Goal: Task Accomplishment & Management: Manage account settings

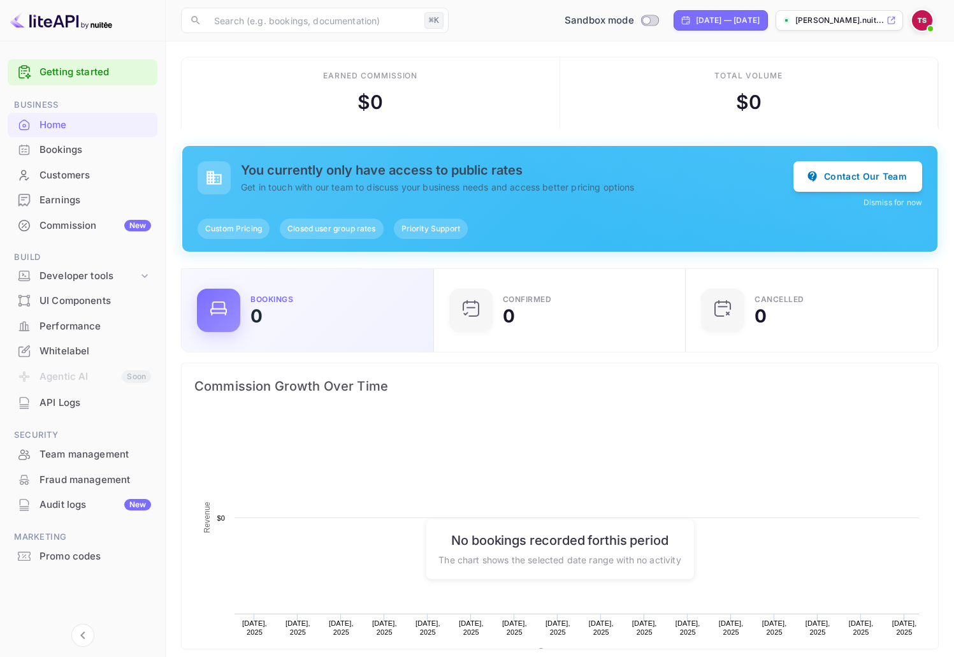
scroll to position [198, 235]
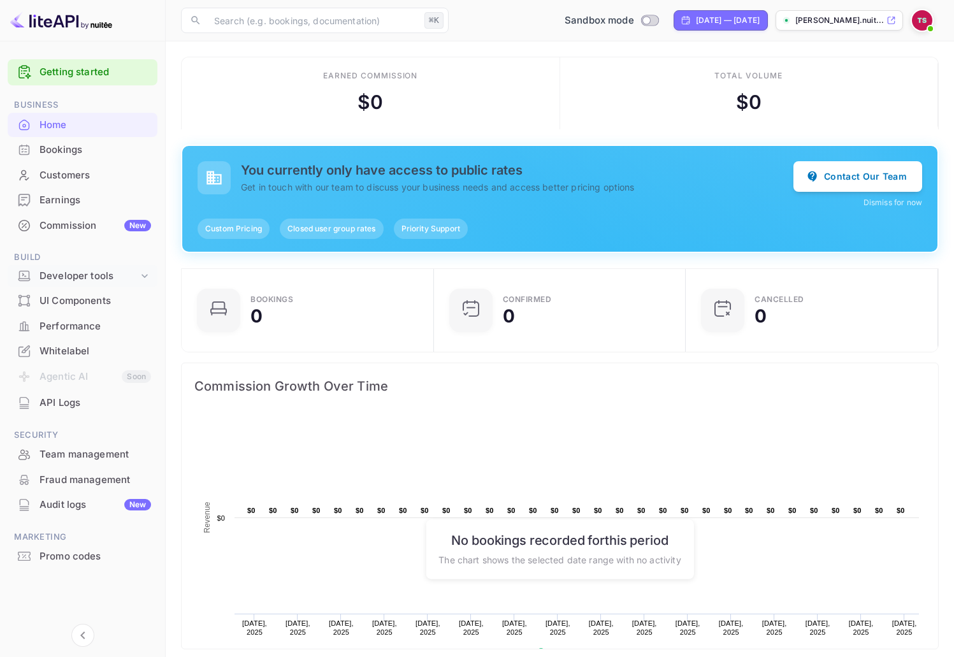
click at [72, 277] on div "Developer tools" at bounding box center [89, 276] width 99 height 15
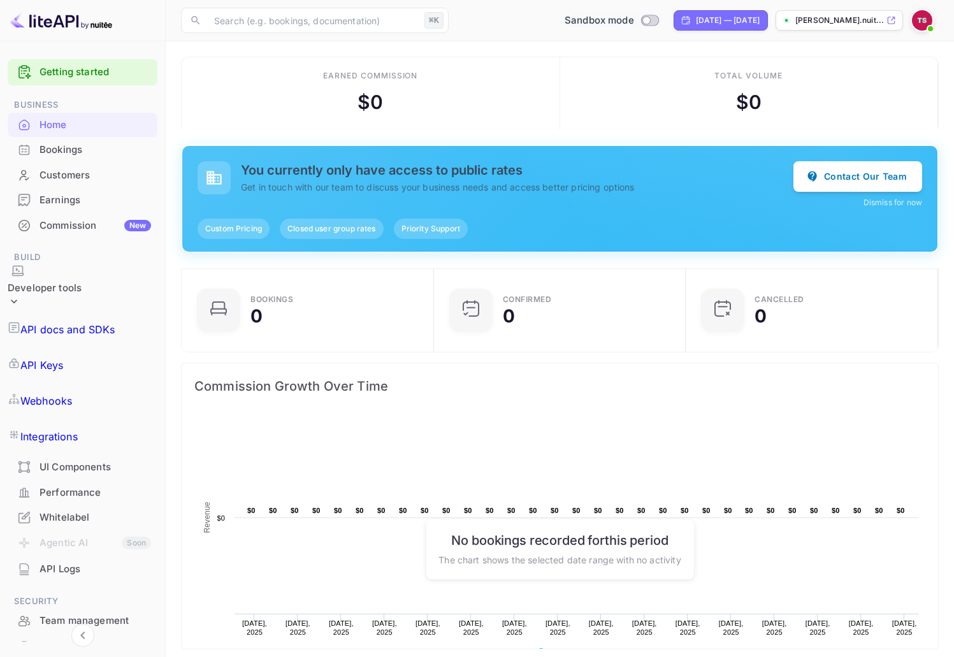
click at [611, 14] on div "Sandbox mode" at bounding box center [611, 20] width 104 height 15
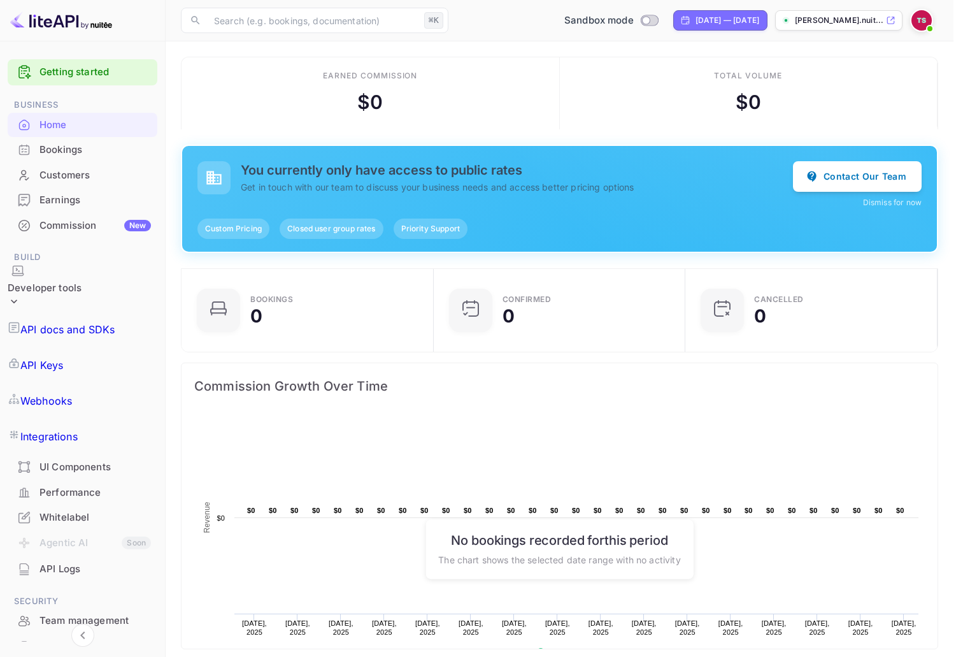
click at [662, 368] on div at bounding box center [481, 328] width 963 height 657
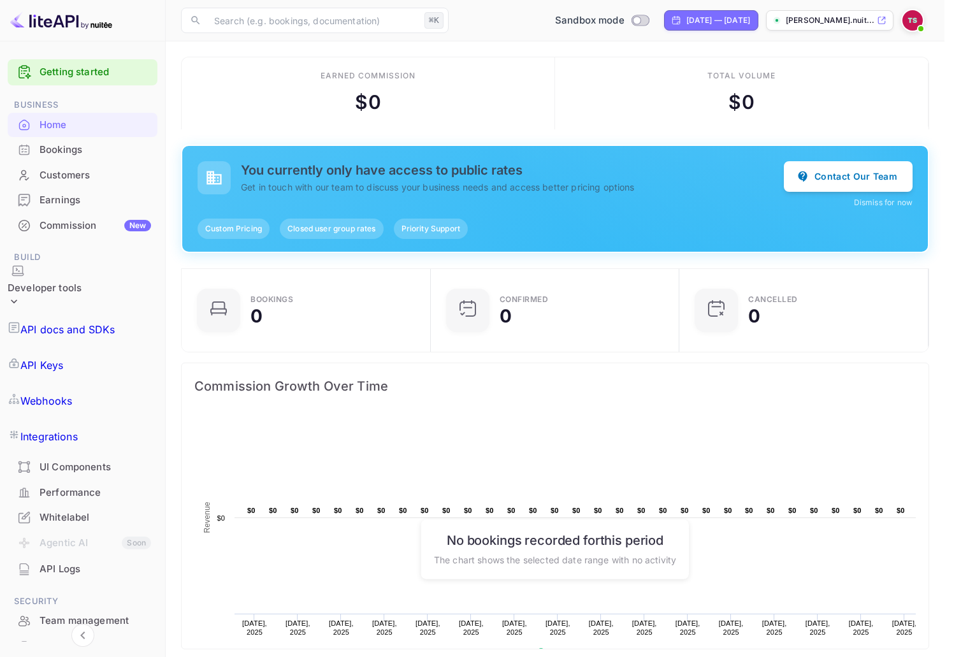
scroll to position [10, 10]
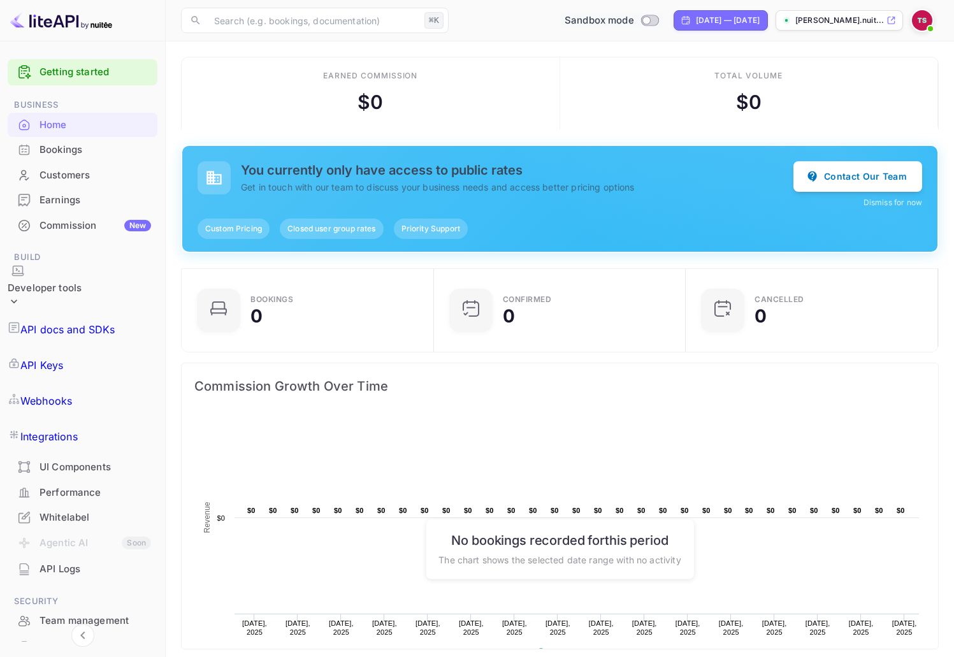
click at [633, 19] on input "Switch to Production mode" at bounding box center [645, 20] width 25 height 8
click at [633, 17] on input "Switch to Production mode" at bounding box center [645, 20] width 25 height 8
click at [256, 403] on div "Commission Growth Over Time" at bounding box center [560, 386] width 756 height 46
click at [633, 20] on input "Switch to Production mode" at bounding box center [645, 20] width 25 height 8
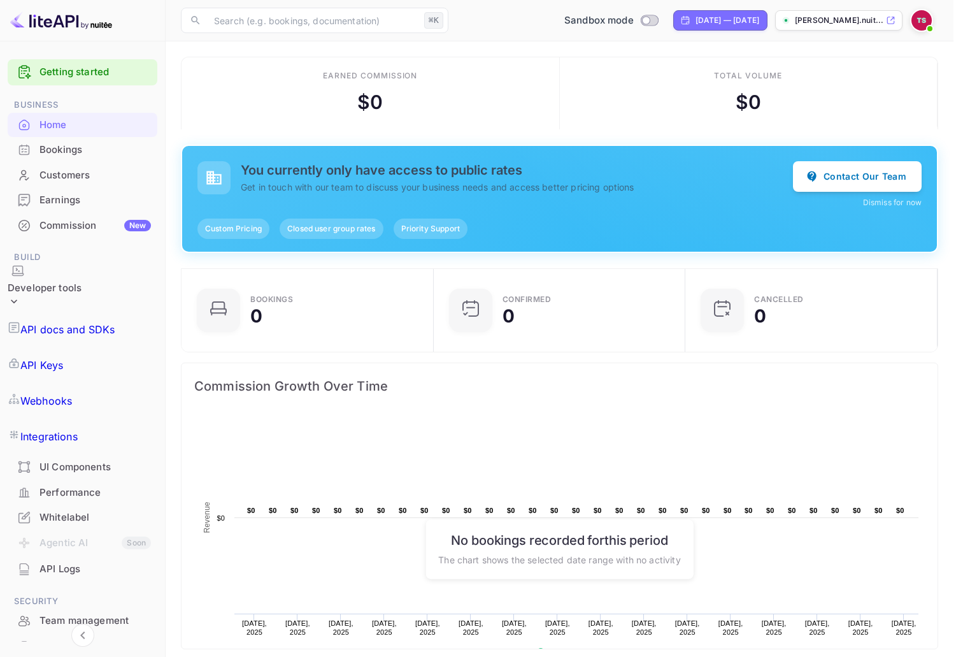
click at [556, 48] on div at bounding box center [481, 328] width 963 height 657
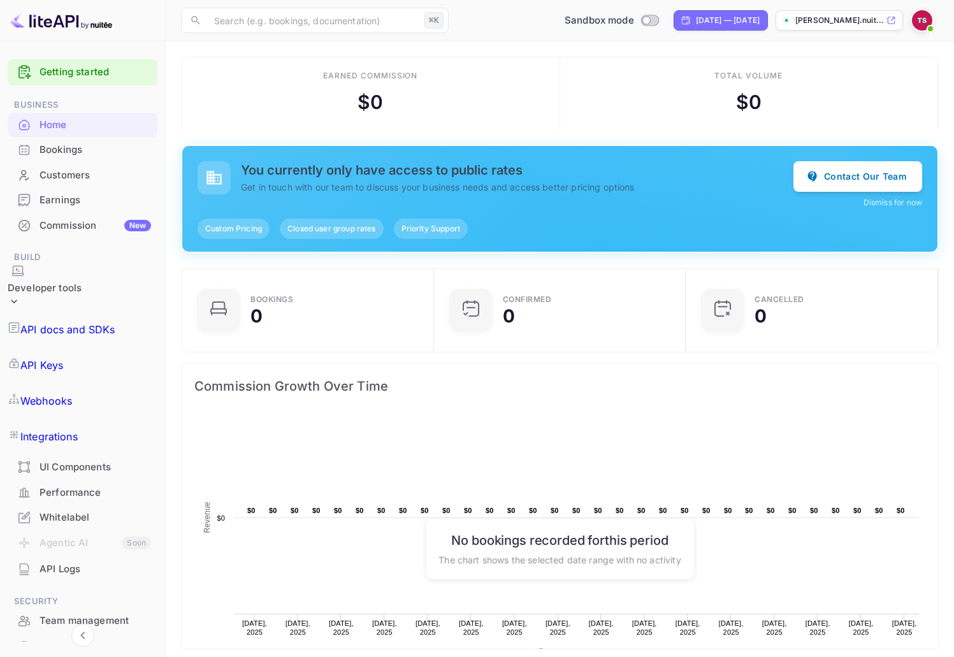
click at [633, 20] on input "Switch to Production mode" at bounding box center [645, 20] width 25 height 8
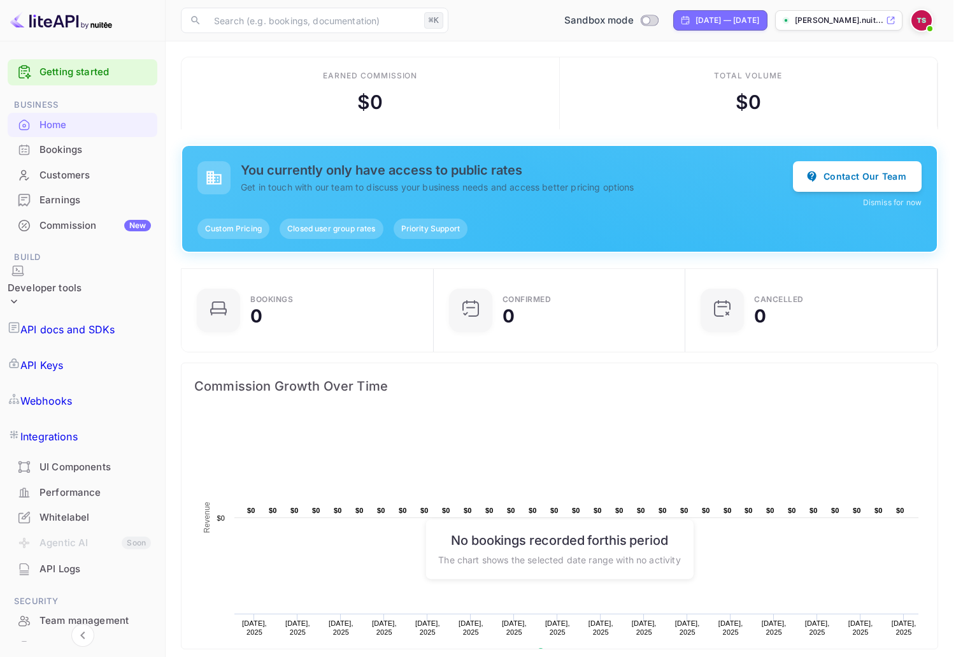
click at [554, 131] on div at bounding box center [481, 328] width 963 height 657
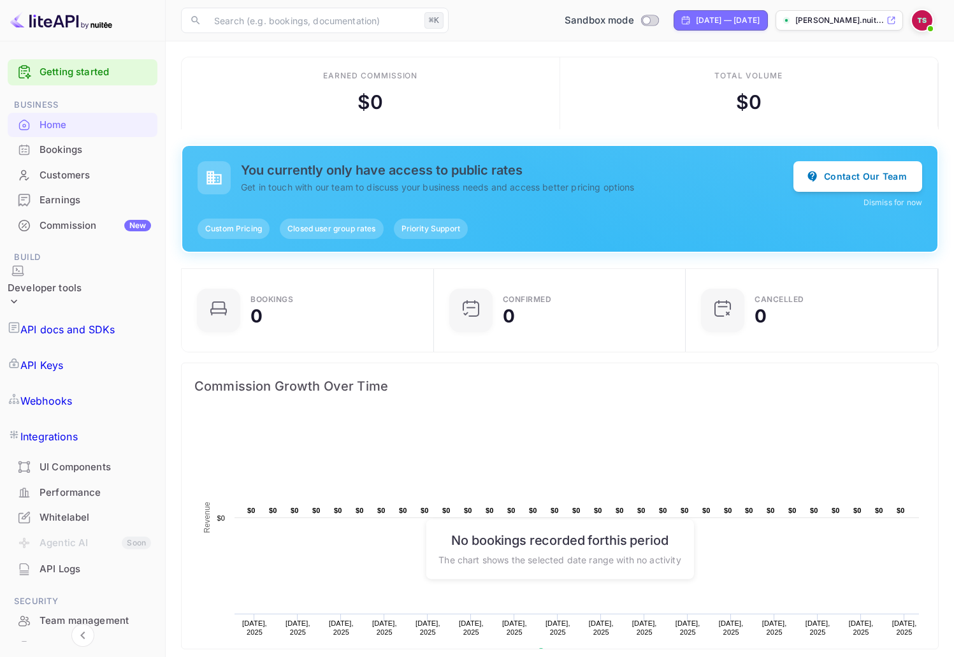
click at [45, 281] on div "Developer tools" at bounding box center [45, 288] width 74 height 15
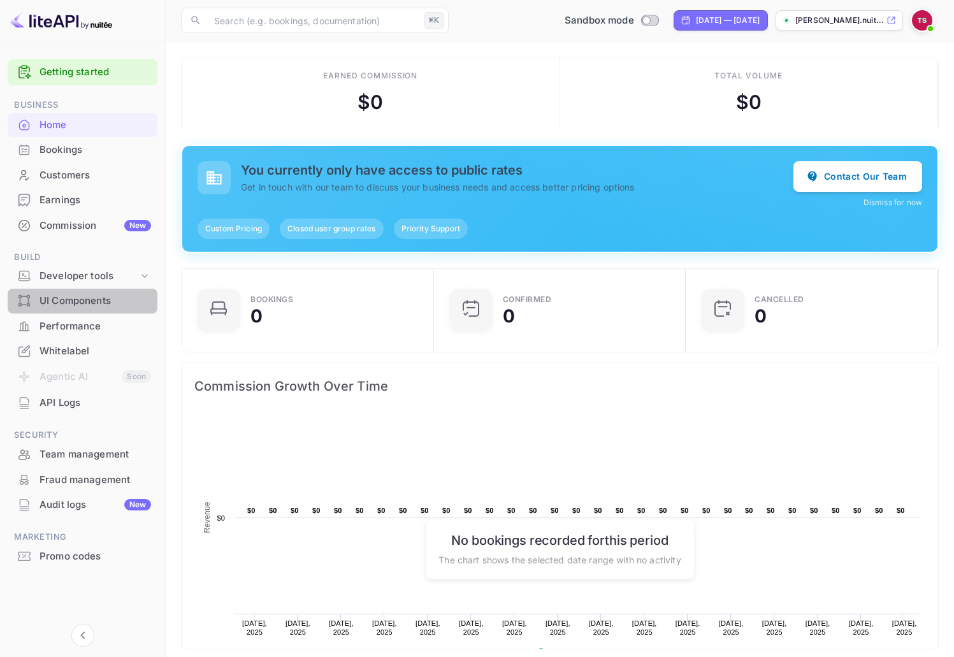
click at [61, 292] on div "UI Components" at bounding box center [83, 301] width 150 height 25
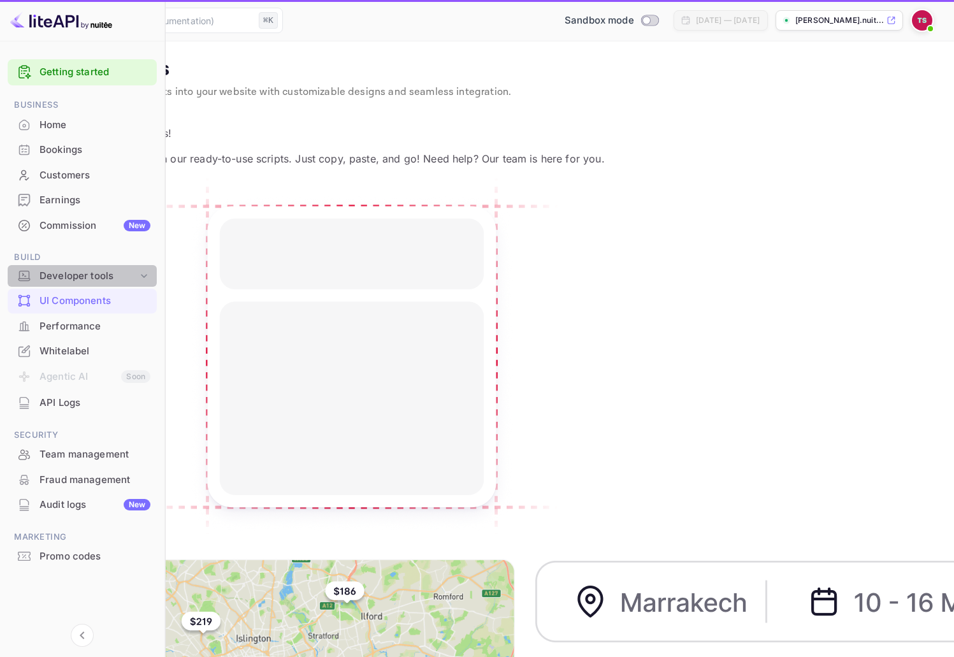
click at [67, 278] on div "Developer tools" at bounding box center [89, 276] width 98 height 15
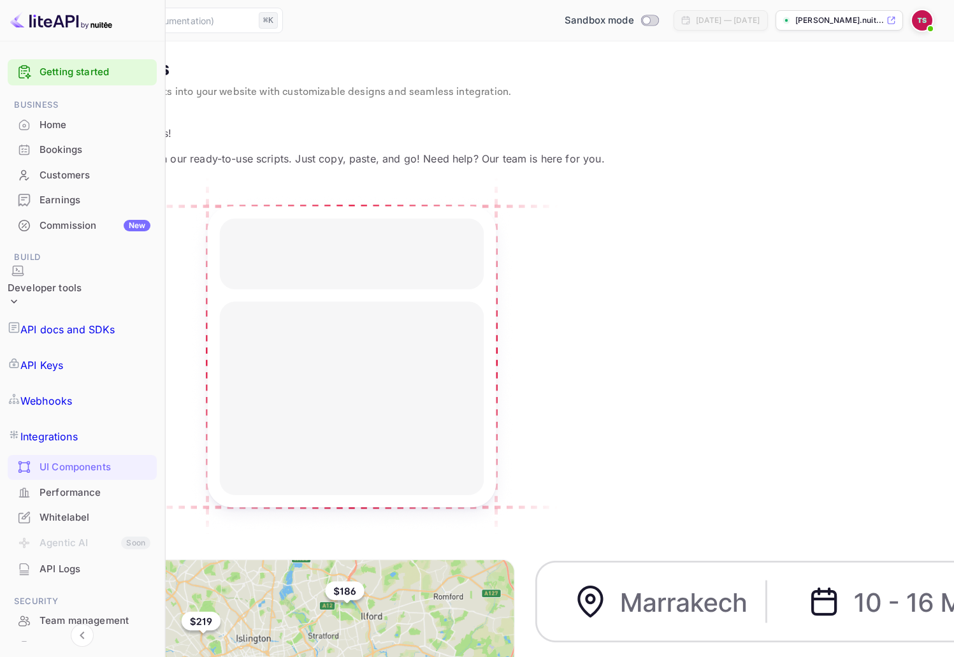
click at [100, 347] on link "API Keys" at bounding box center [82, 365] width 149 height 36
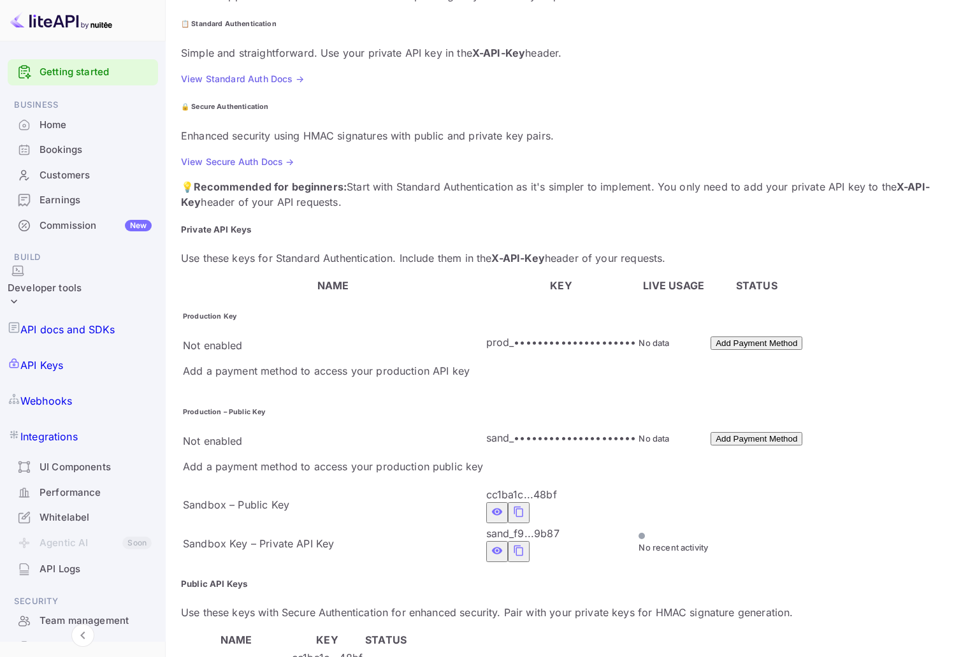
scroll to position [148, 0]
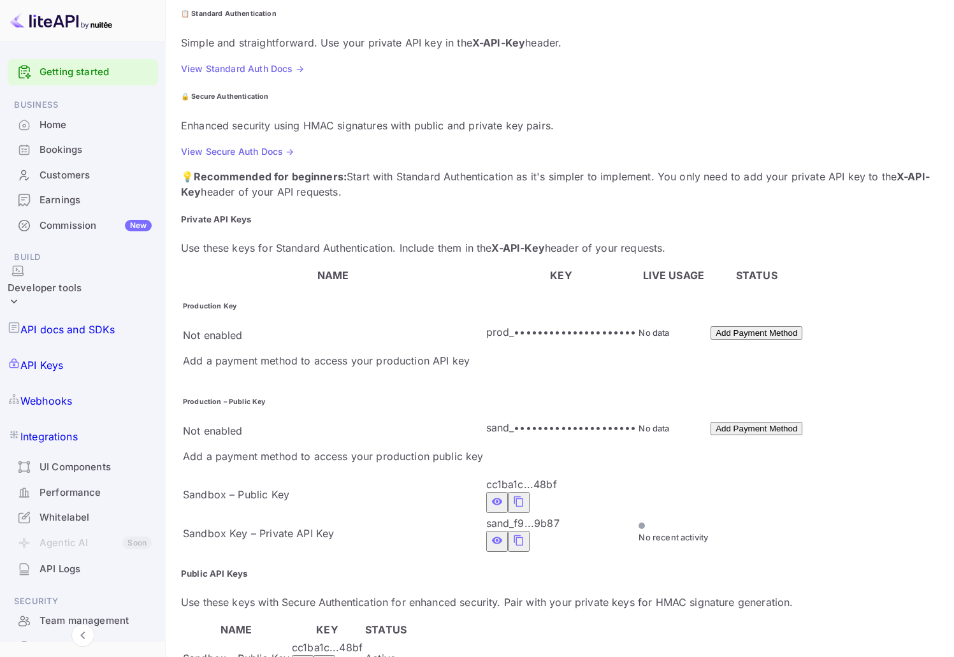
click at [336, 476] on td "Sandbox – Public Key" at bounding box center [333, 495] width 302 height 38
checkbox input "false"
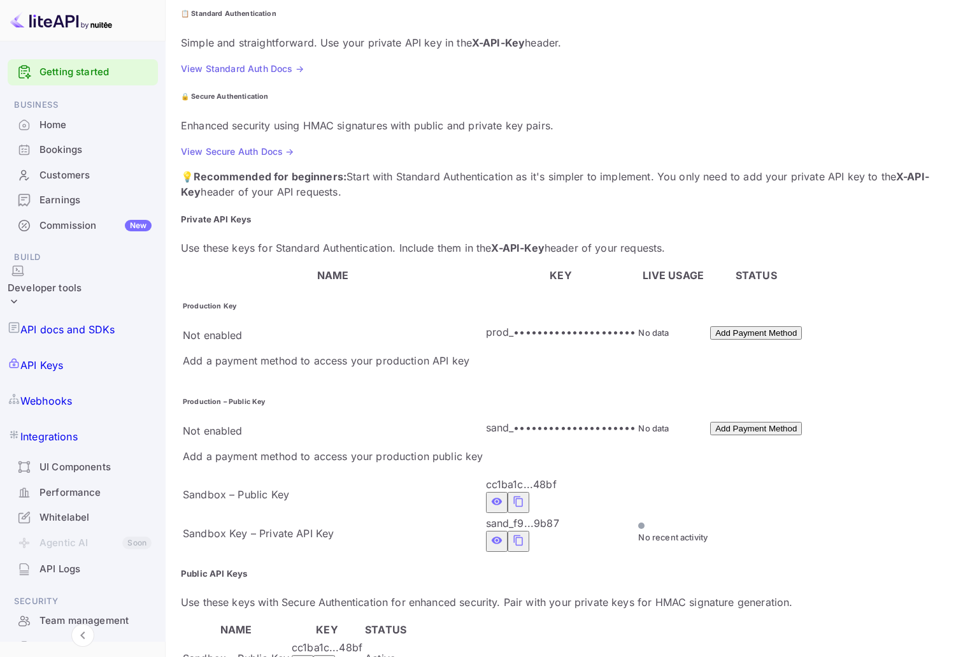
click at [769, 195] on div at bounding box center [481, 328] width 963 height 657
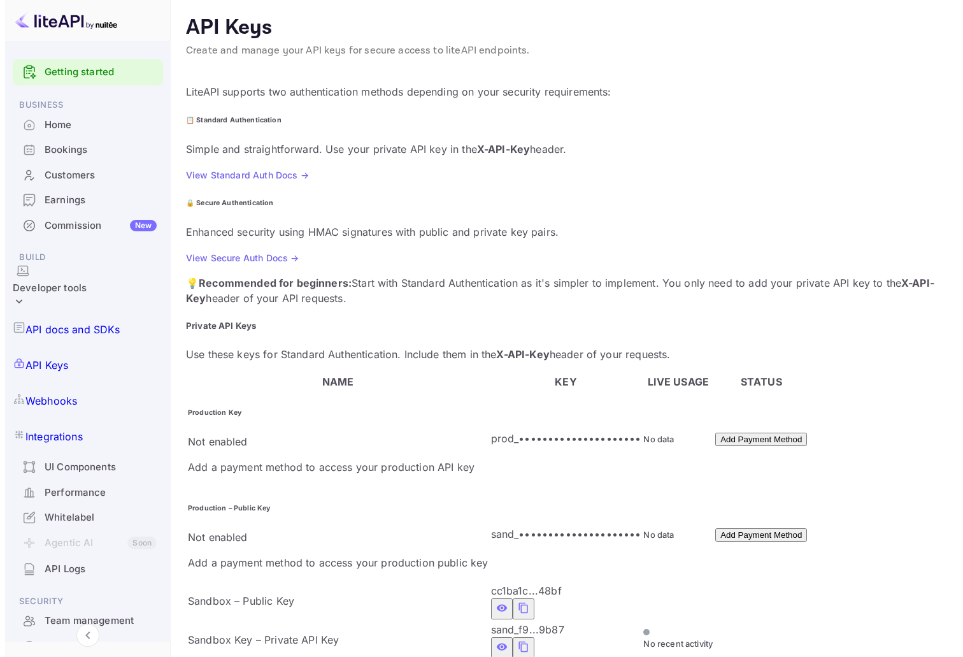
scroll to position [0, 0]
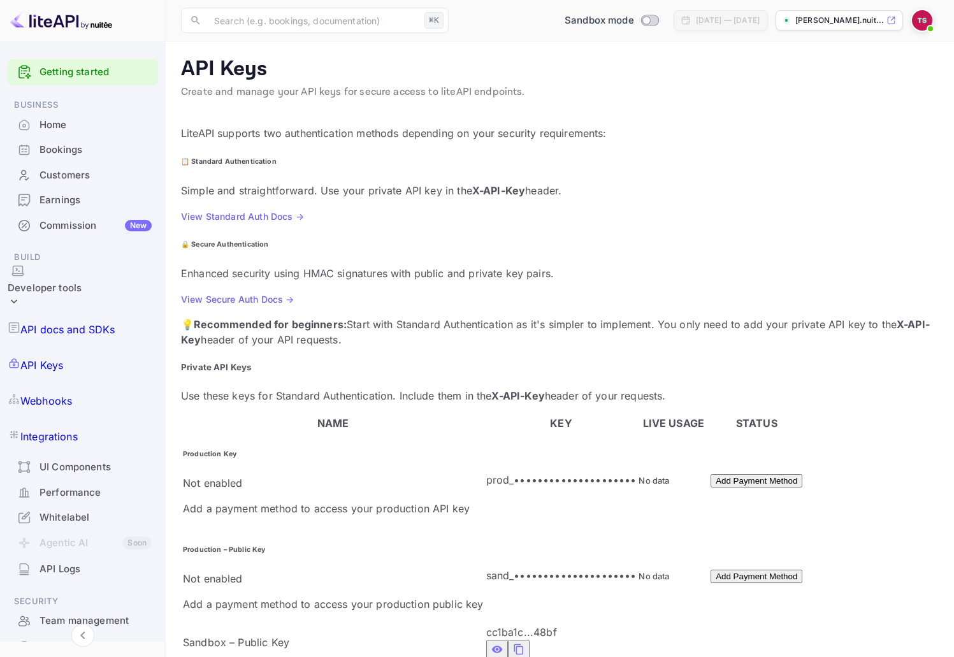
click at [94, 510] on div "Whitelabel" at bounding box center [96, 517] width 112 height 15
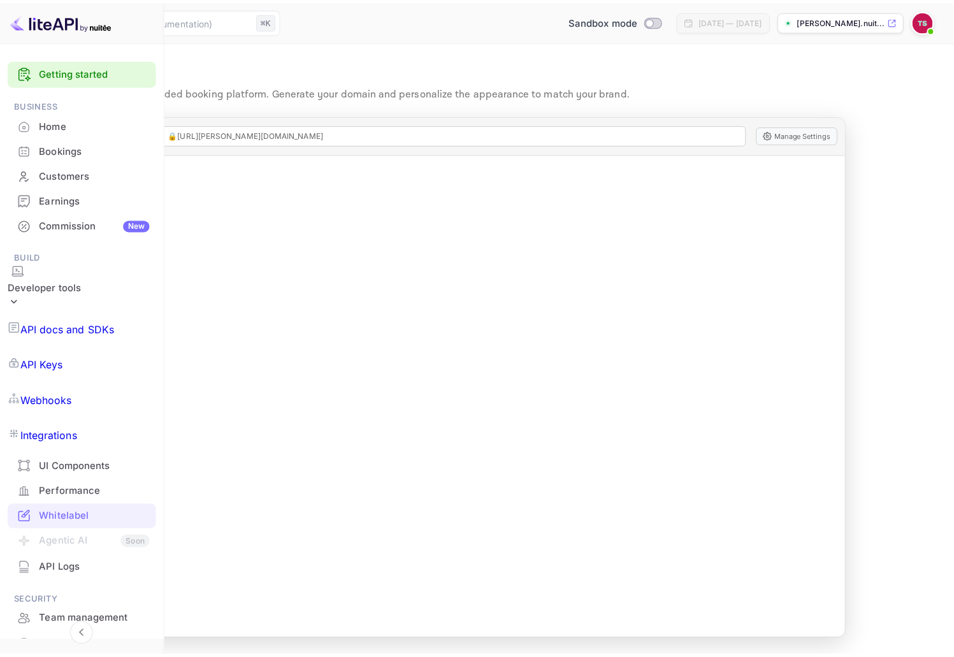
scroll to position [61, 0]
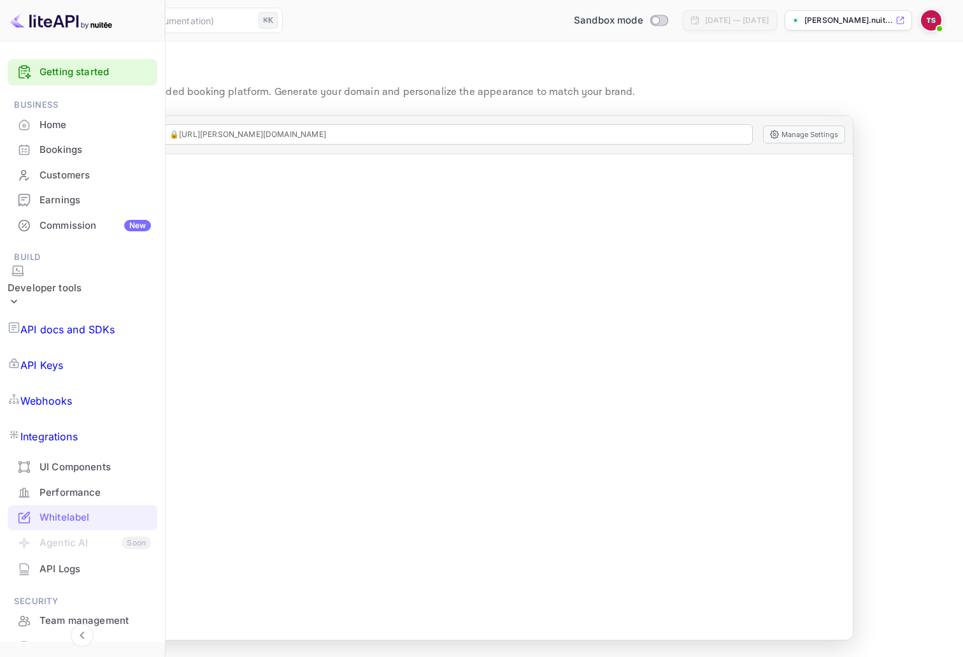
click at [64, 562] on div "API Logs" at bounding box center [96, 569] width 112 height 15
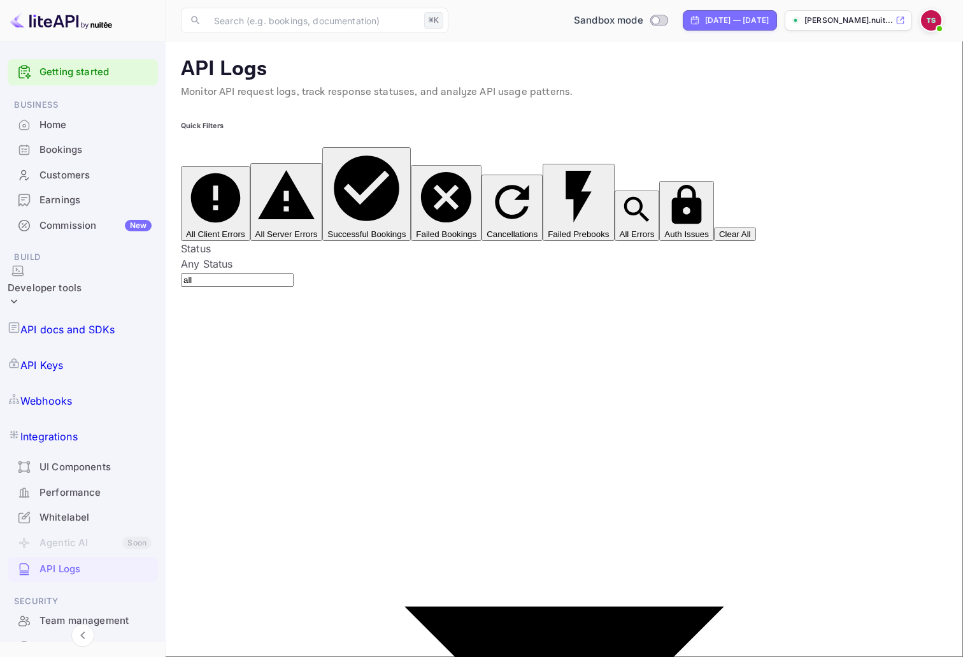
click at [104, 455] on div "UI Components" at bounding box center [83, 467] width 150 height 25
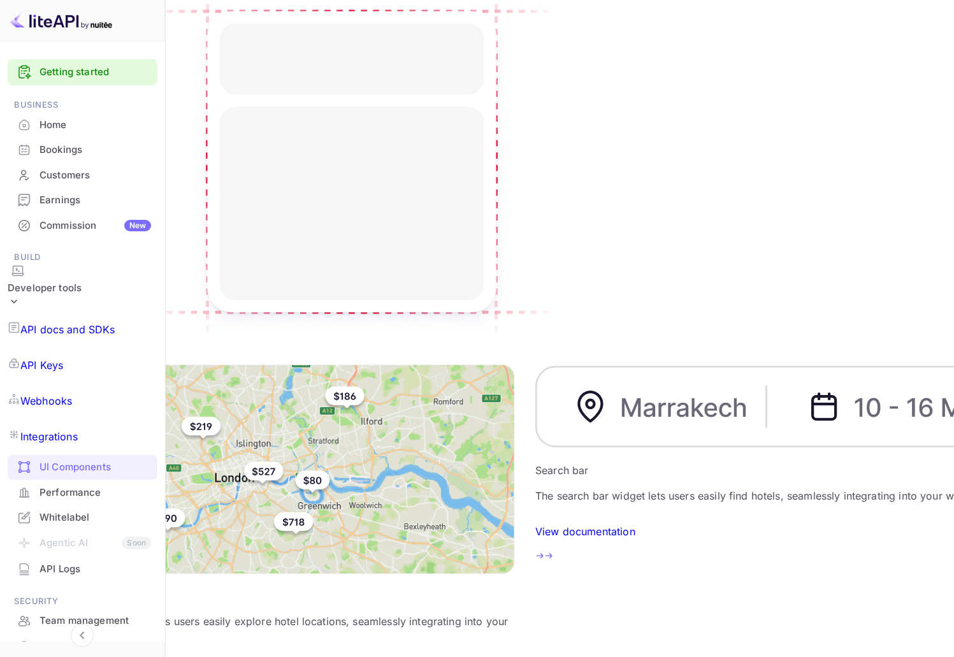
scroll to position [201, 0]
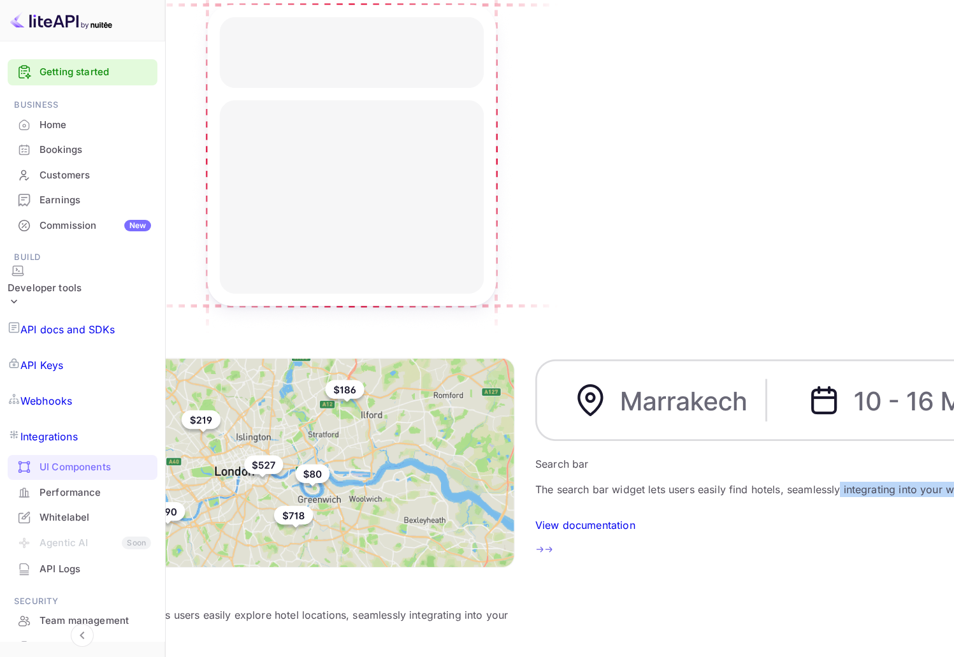
click at [746, 357] on div "Map Our interactive map widget lets users easily explore hotel locations, seaml…" at bounding box center [477, 528] width 918 height 342
click at [63, 357] on p "API Keys" at bounding box center [41, 364] width 43 height 15
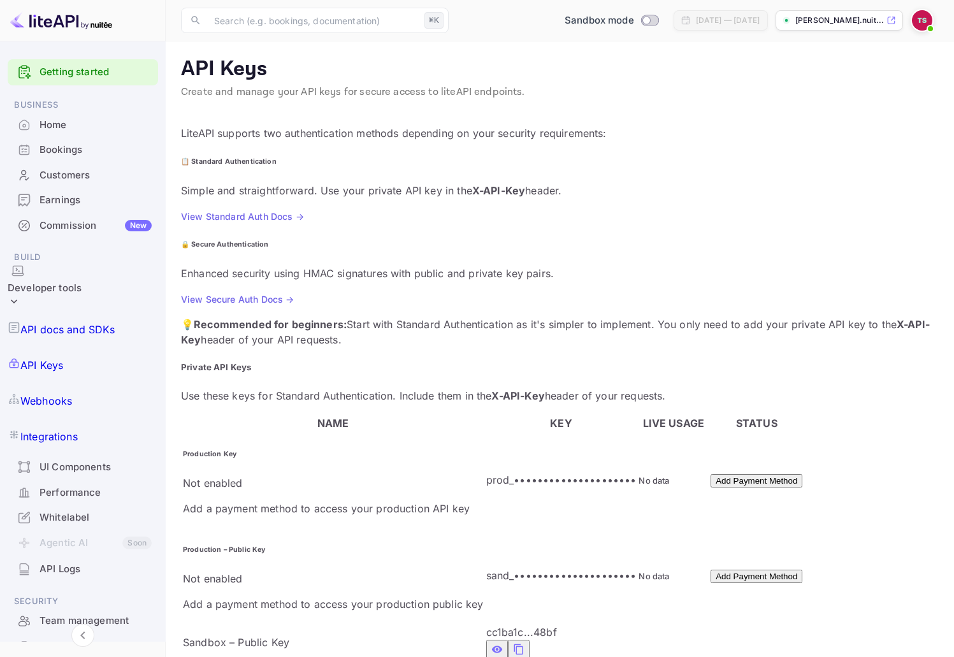
click at [89, 322] on p "API docs and SDKs" at bounding box center [67, 329] width 95 height 15
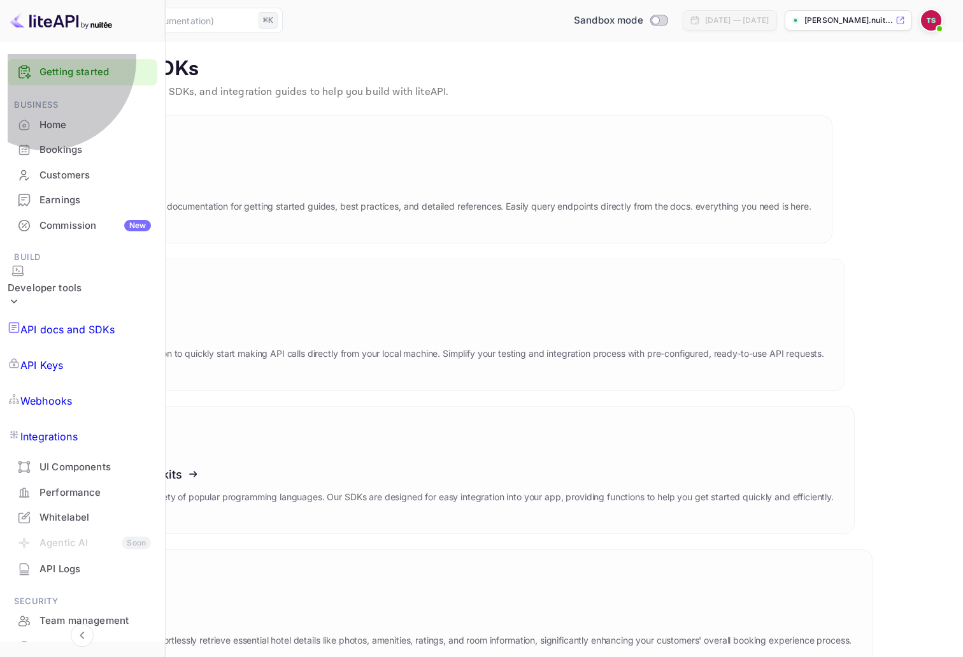
click at [61, 357] on p "API Keys" at bounding box center [41, 364] width 43 height 15
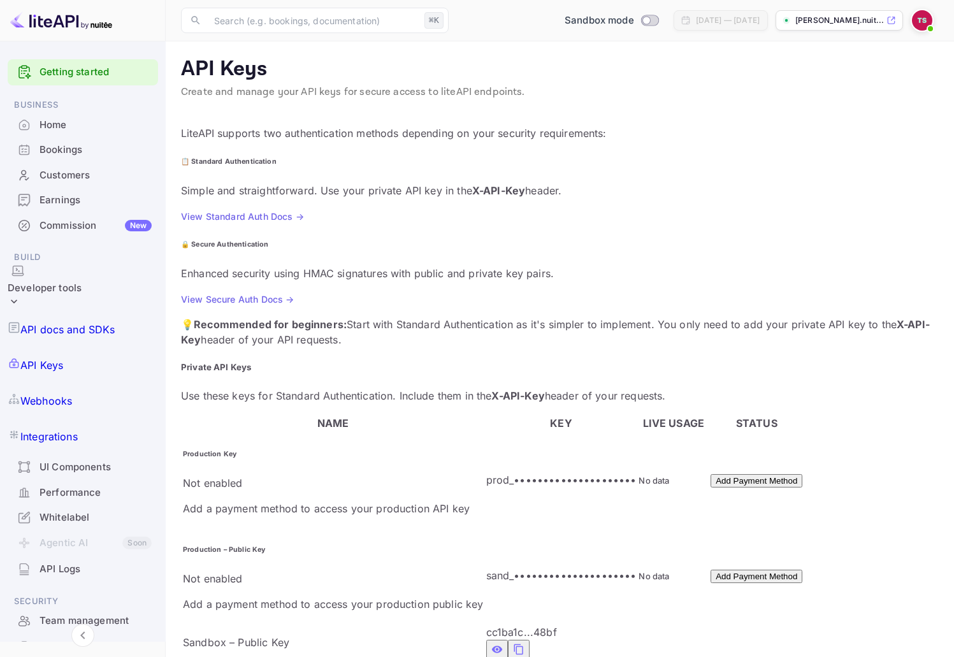
click at [513, 642] on icon "private api keys table" at bounding box center [518, 649] width 11 height 15
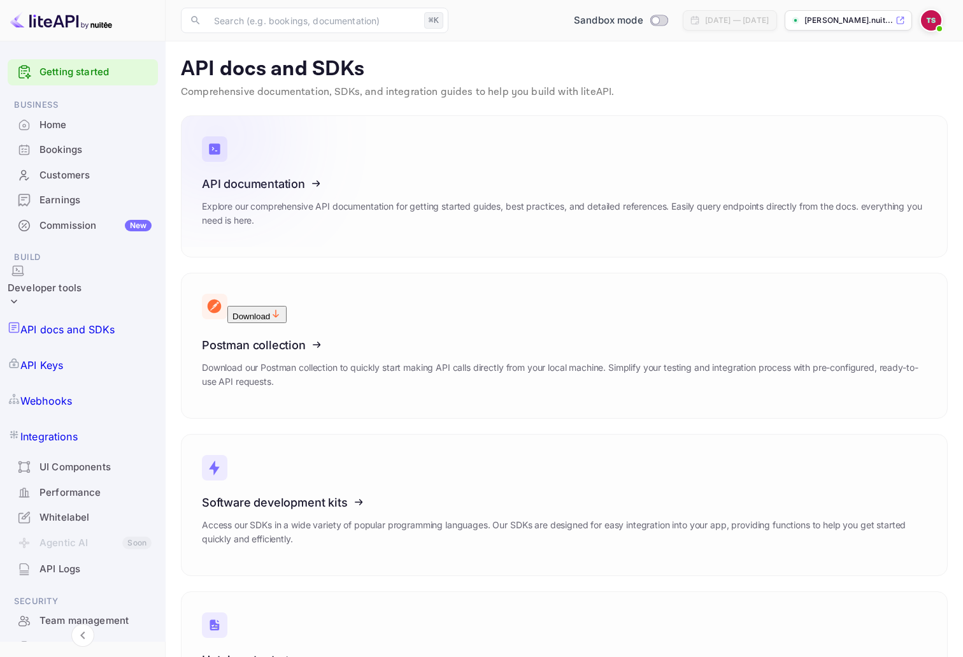
drag, startPoint x: 448, startPoint y: 191, endPoint x: 292, endPoint y: 177, distance: 156.0
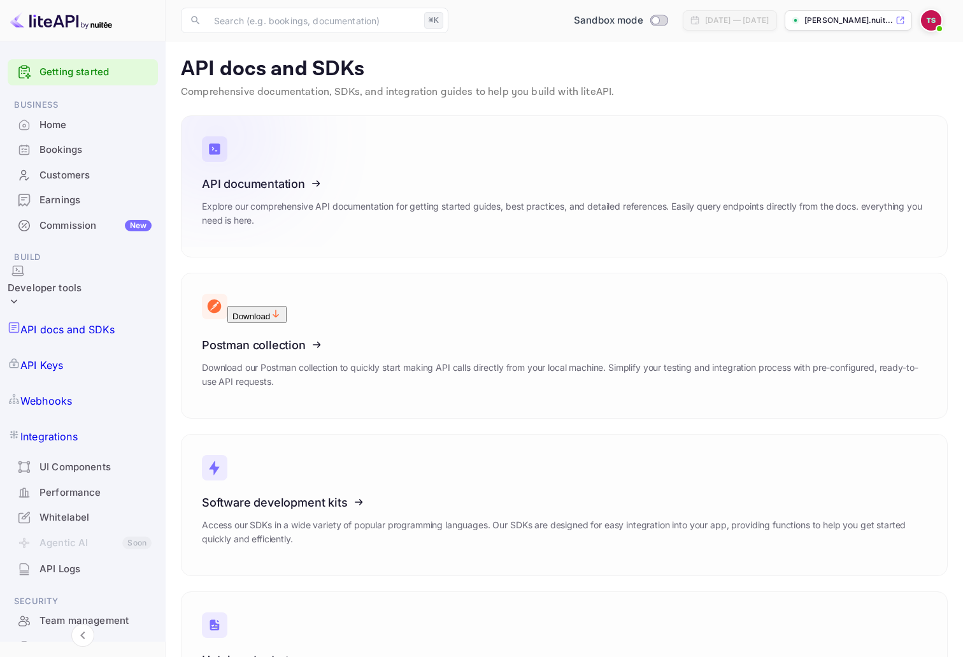
drag, startPoint x: 544, startPoint y: 224, endPoint x: 544, endPoint y: 216, distance: 7.6
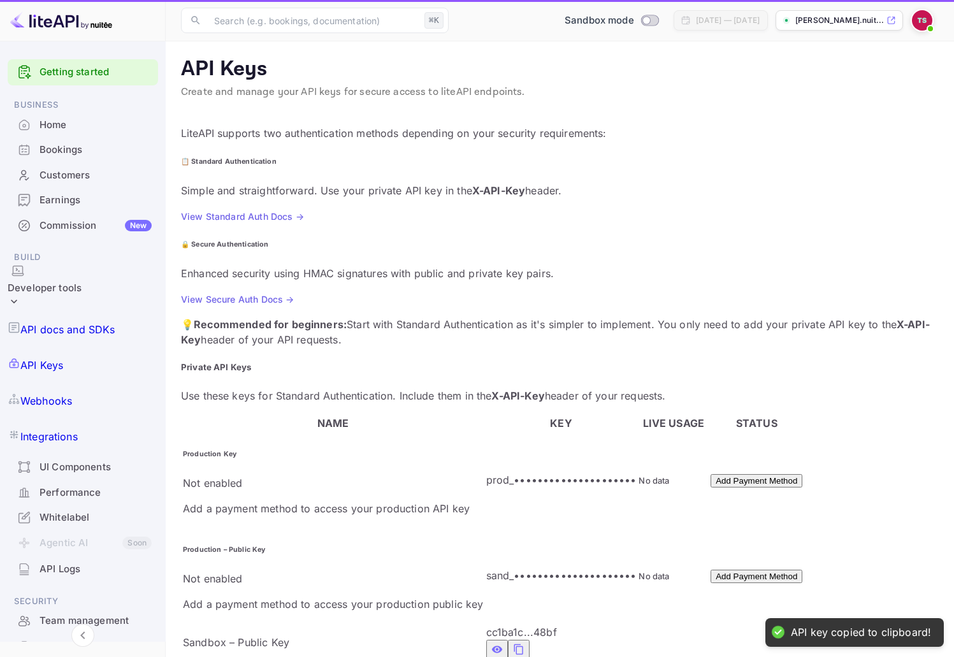
drag, startPoint x: 191, startPoint y: 171, endPoint x: 247, endPoint y: 191, distance: 59.8
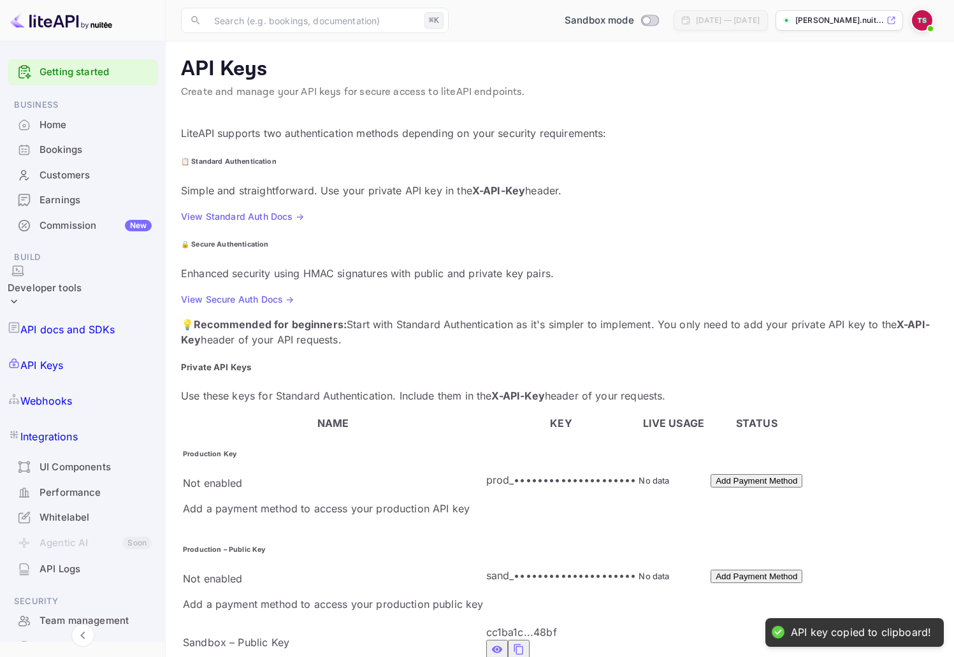
drag, startPoint x: 262, startPoint y: 192, endPoint x: 181, endPoint y: 168, distance: 84.5
